Goal: Information Seeking & Learning: Compare options

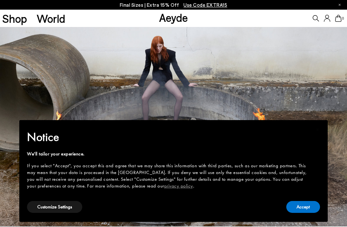
scroll to position [1, 0]
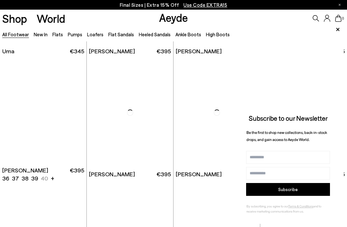
scroll to position [2839, 0]
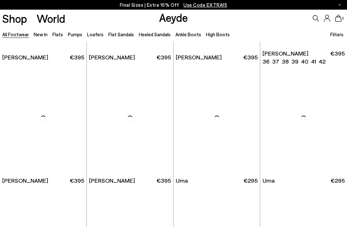
scroll to position [3600, 0]
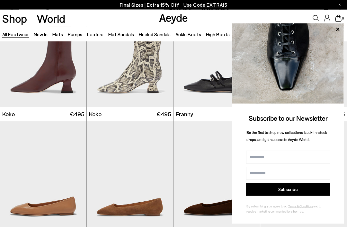
scroll to position [4111, 0]
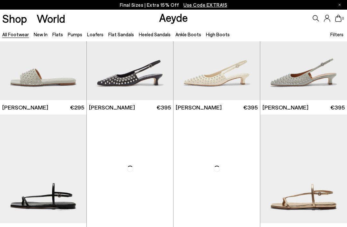
scroll to position [6203, 0]
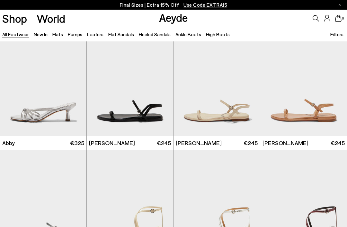
scroll to position [6943, 0]
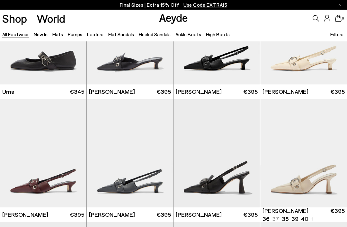
scroll to position [2766, 0]
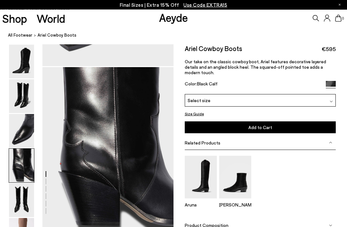
scroll to position [494, 0]
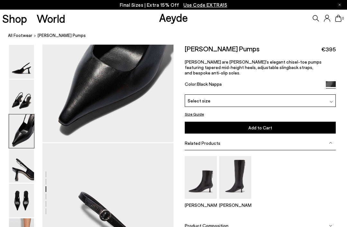
scroll to position [400, 0]
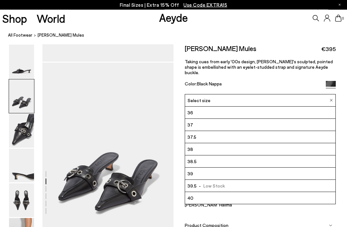
scroll to position [158, 0]
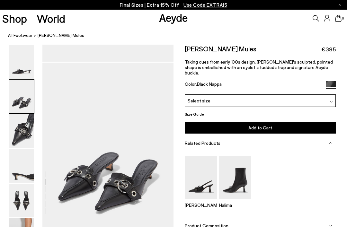
click at [25, 203] on img at bounding box center [21, 201] width 25 height 34
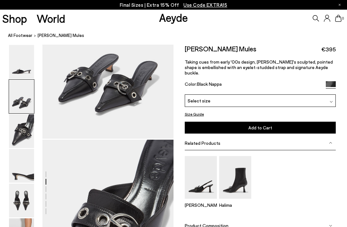
scroll to position [257, 0]
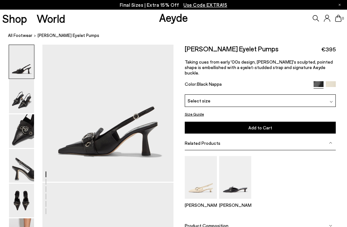
scroll to position [27, 0]
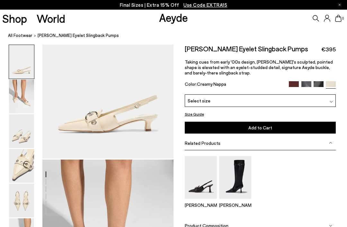
scroll to position [81, 0]
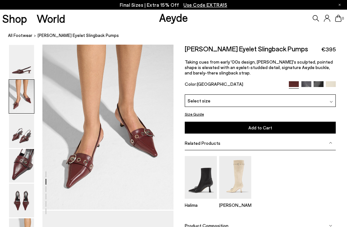
scroll to position [189, 0]
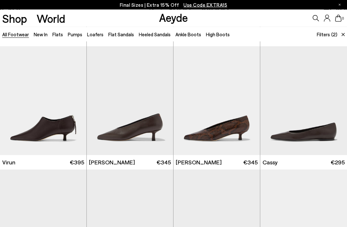
scroll to position [612, 0]
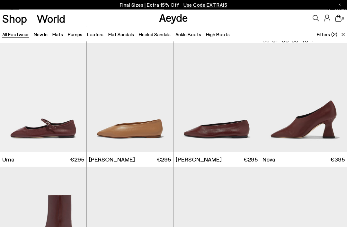
scroll to position [1373, 0]
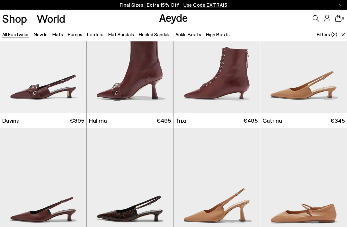
scroll to position [1110, 0]
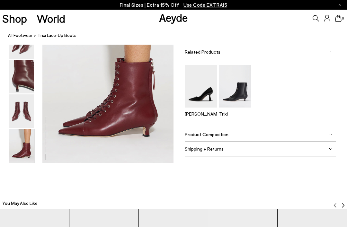
scroll to position [905, 0]
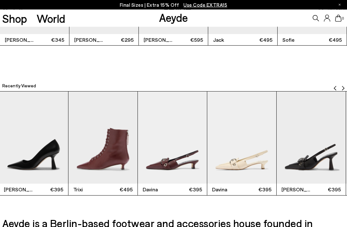
scroll to position [1203, 0]
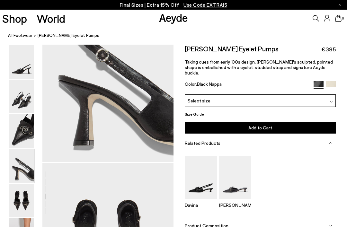
scroll to position [585, 0]
